Goal: Transaction & Acquisition: Subscribe to service/newsletter

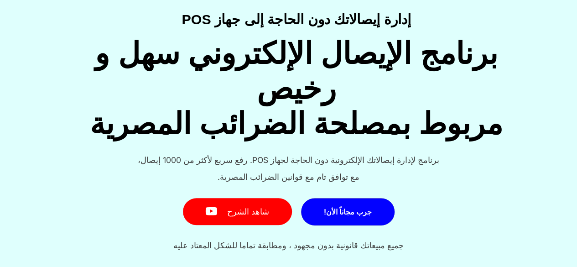
scroll to position [91, 0]
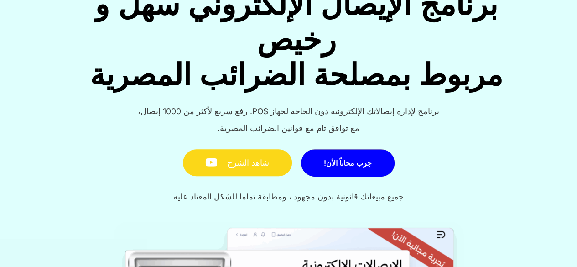
click at [253, 149] on link "شاهد الشرح" at bounding box center [237, 162] width 109 height 27
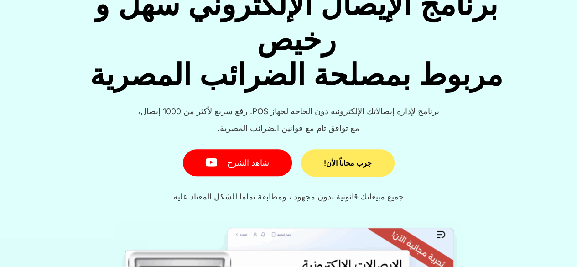
click at [346, 159] on span "جرب مجاناً الأن!" at bounding box center [348, 162] width 48 height 7
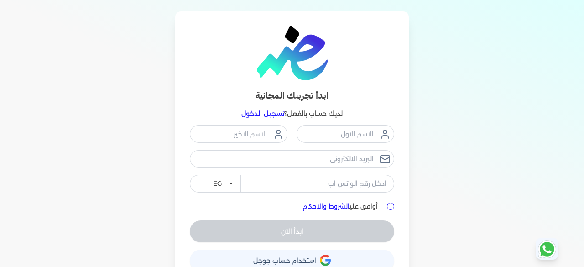
scroll to position [44, 0]
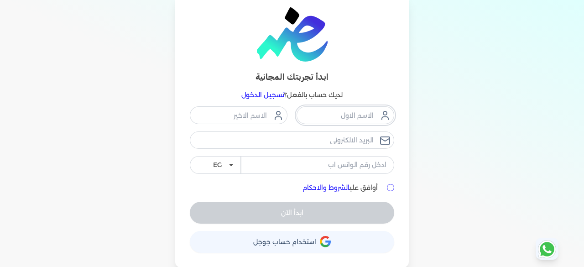
click at [356, 113] on input "text" at bounding box center [345, 114] width 98 height 17
click at [368, 114] on input "text" at bounding box center [345, 114] width 98 height 17
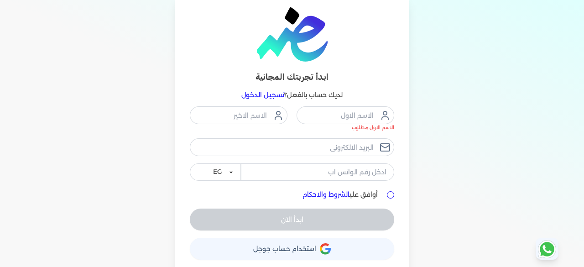
click at [550, 246] on icon at bounding box center [546, 249] width 15 height 15
